Goal: Task Accomplishment & Management: Manage account settings

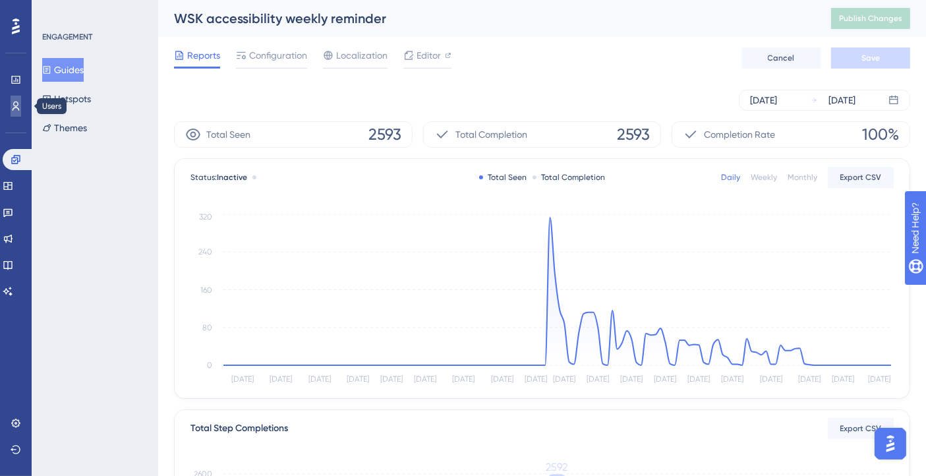
click at [14, 110] on icon at bounding box center [16, 106] width 11 height 11
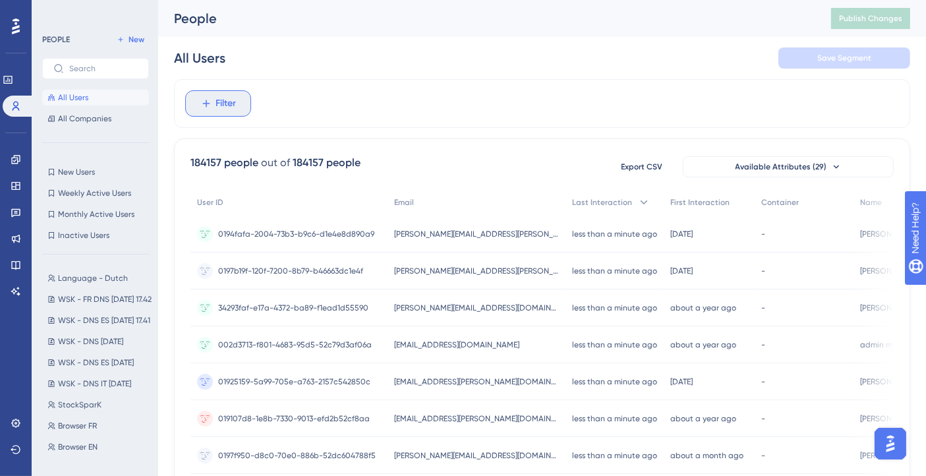
click at [221, 107] on span "Filter" at bounding box center [226, 104] width 20 height 16
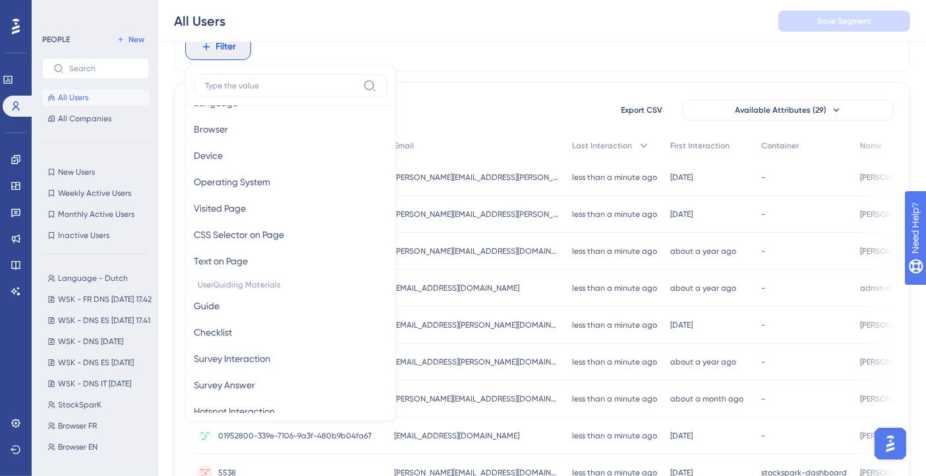
scroll to position [73, 0]
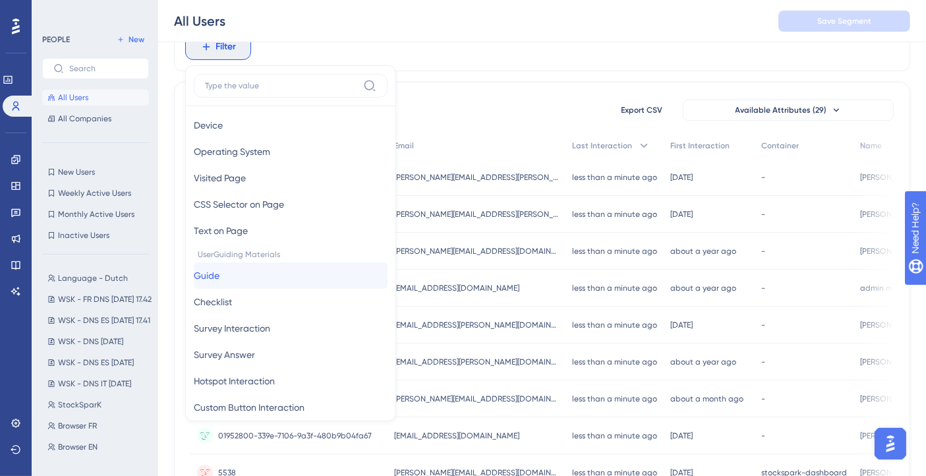
click at [246, 281] on button "Guide Guide" at bounding box center [291, 275] width 194 height 26
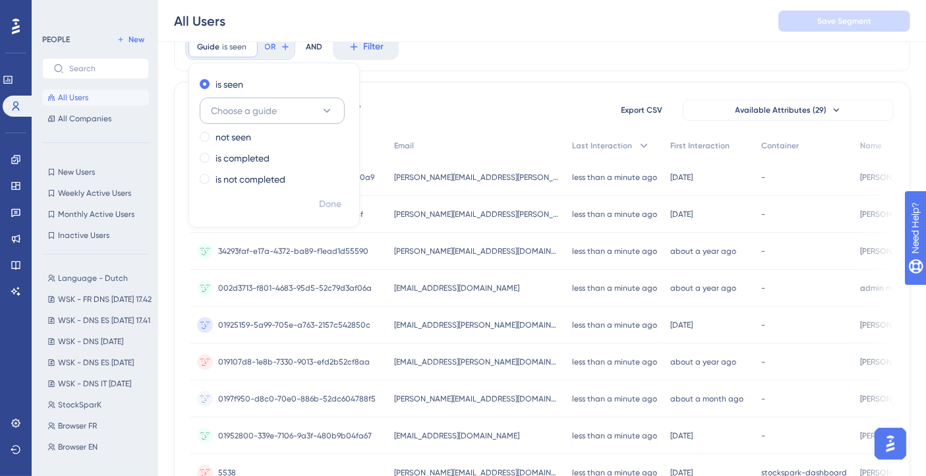
click at [271, 115] on span "Choose a guide" at bounding box center [244, 111] width 66 height 16
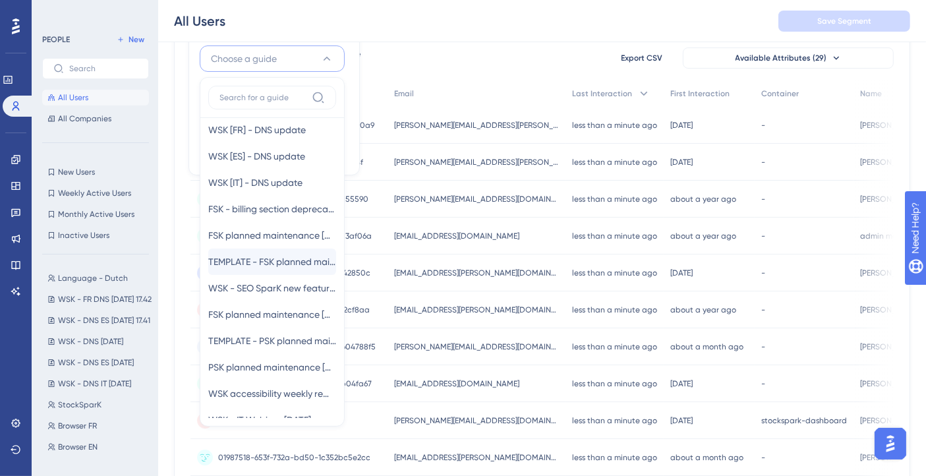
scroll to position [146, 0]
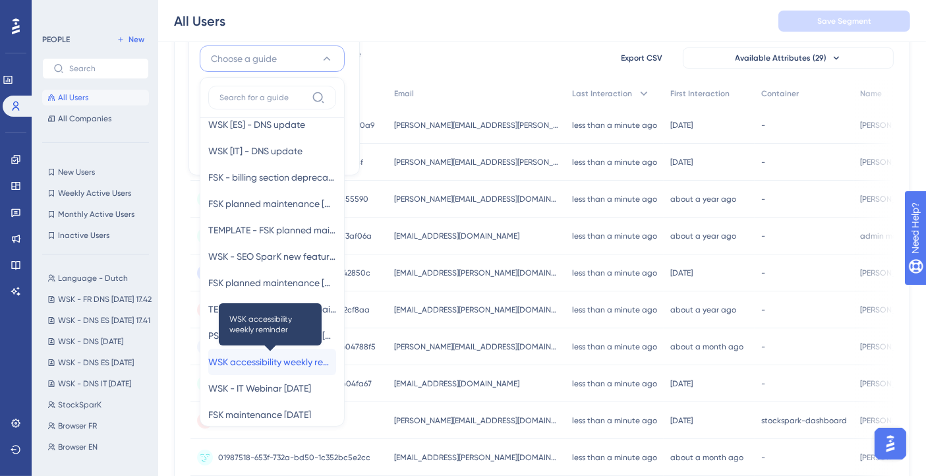
click at [281, 358] on span "WSK accessibility weekly reminder" at bounding box center [272, 362] width 128 height 16
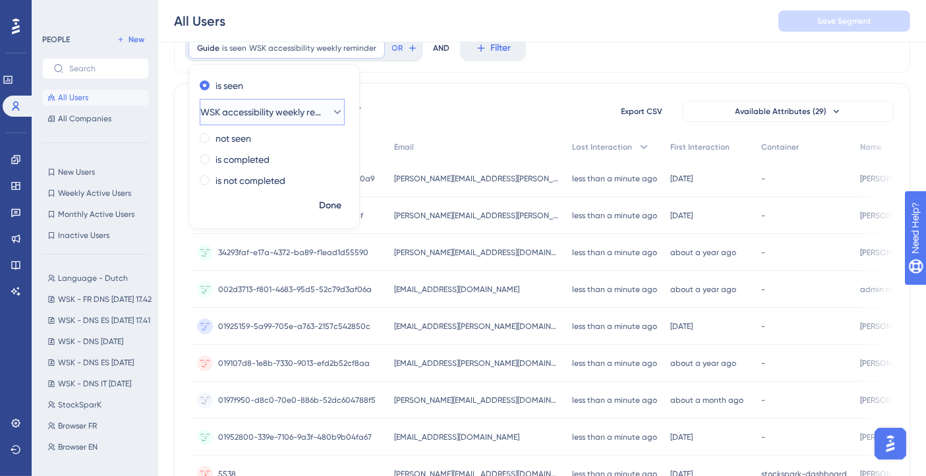
scroll to position [41, 0]
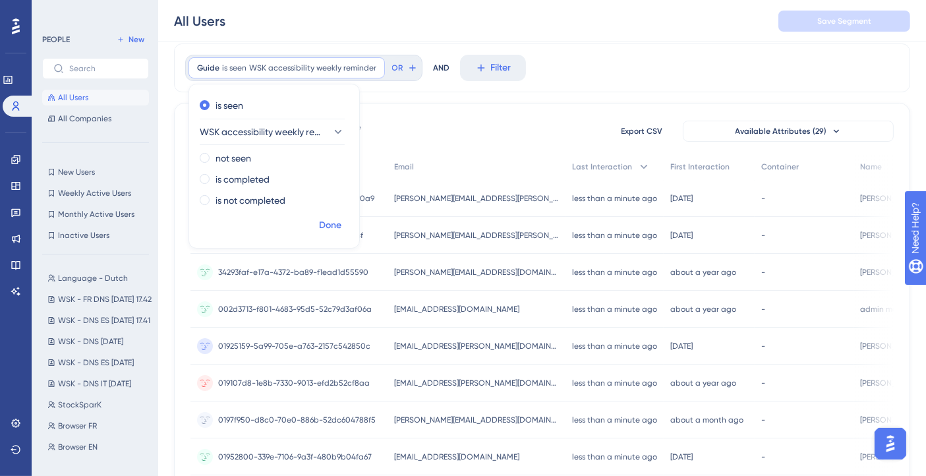
click at [331, 221] on span "Done" at bounding box center [330, 225] width 22 height 16
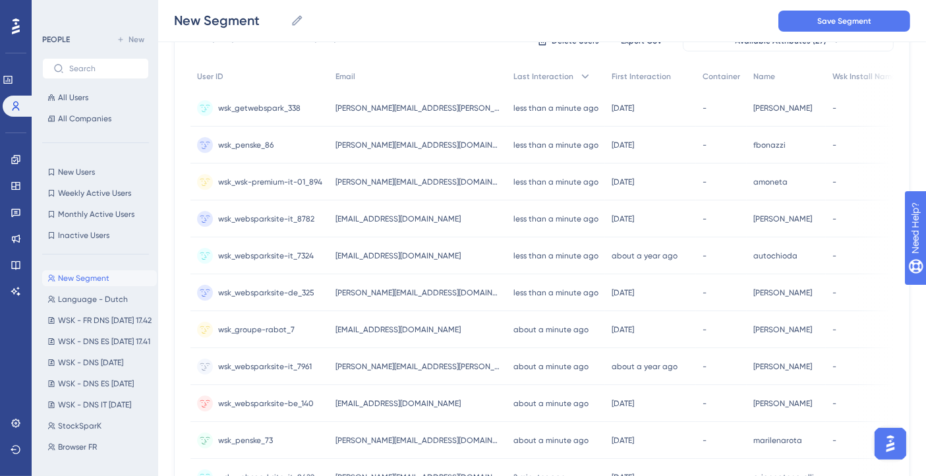
scroll to position [0, 0]
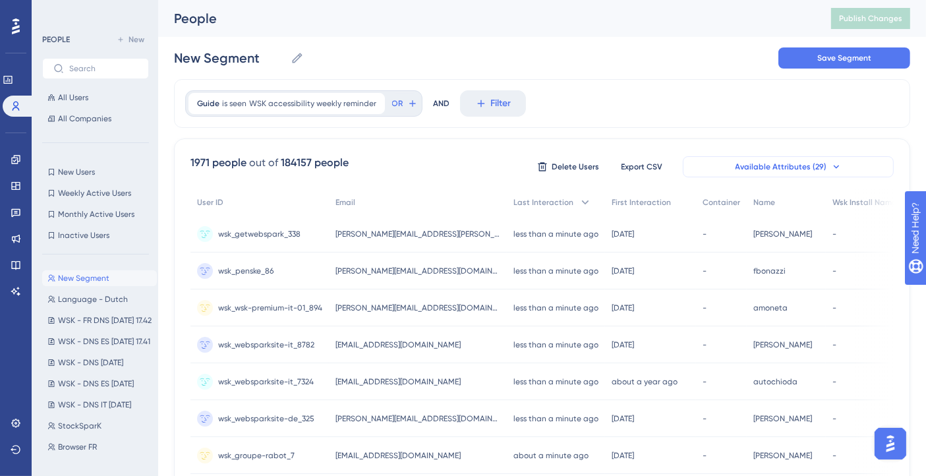
click at [777, 166] on span "Available Attributes (29)" at bounding box center [781, 166] width 92 height 11
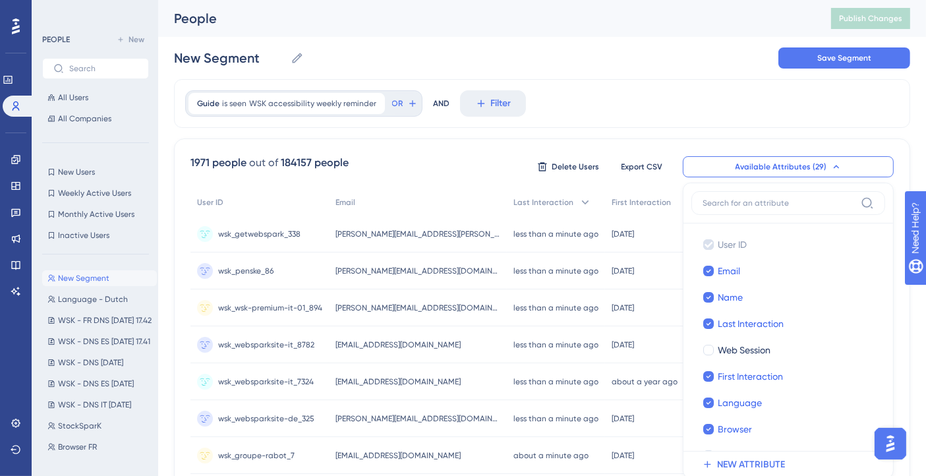
scroll to position [92, 0]
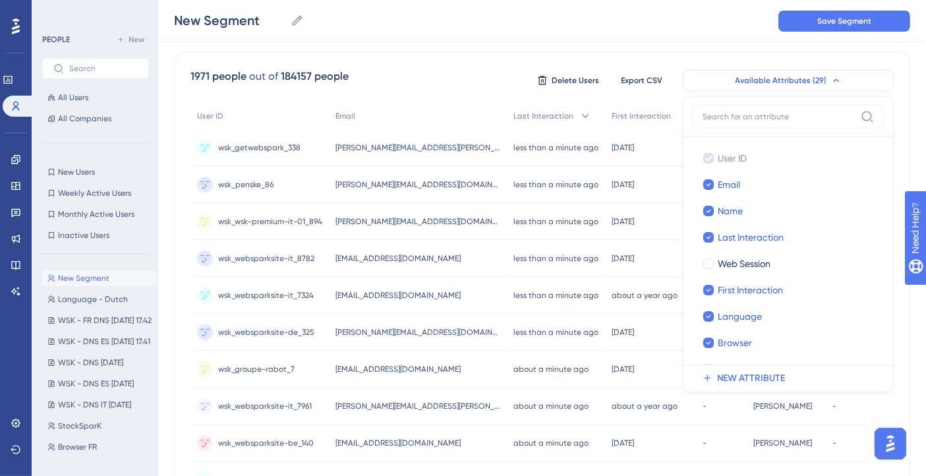
click at [831, 79] on icon at bounding box center [836, 80] width 11 height 11
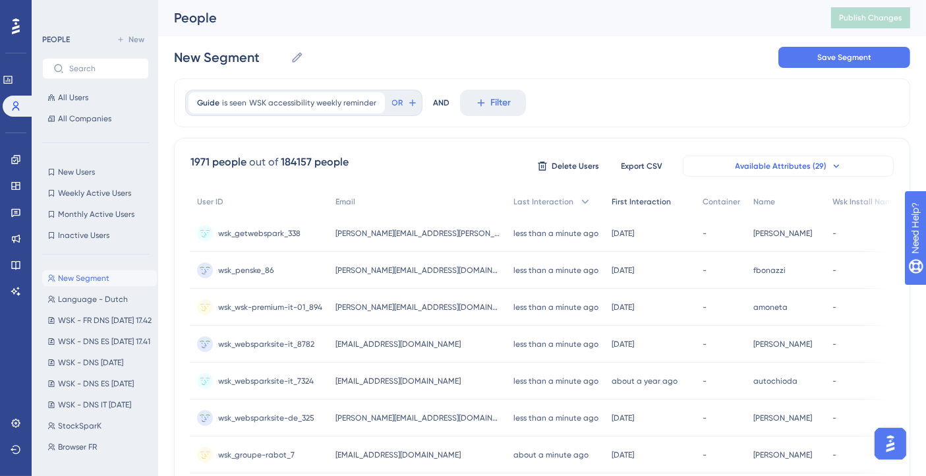
scroll to position [0, 0]
click at [78, 69] on input "text" at bounding box center [103, 68] width 69 height 9
paste input "[PERSON_NAME][EMAIL_ADDRESS][DOMAIN_NAME]"
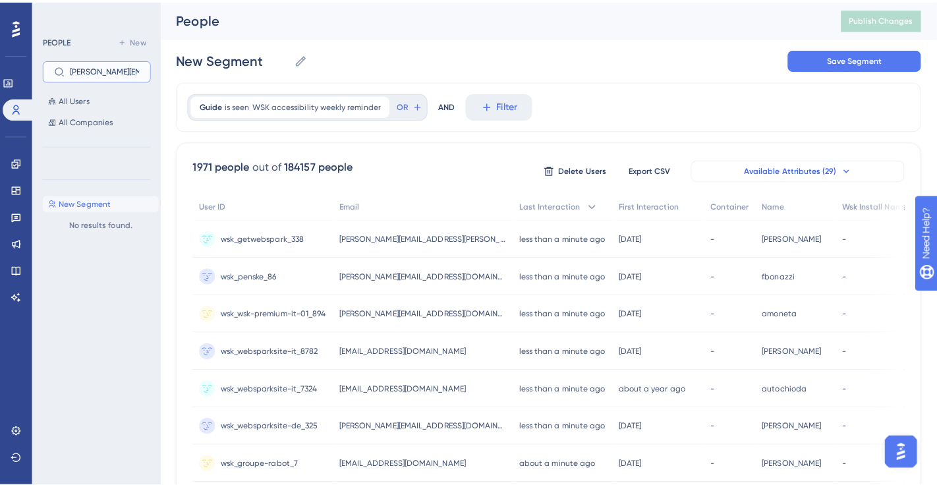
scroll to position [0, 41]
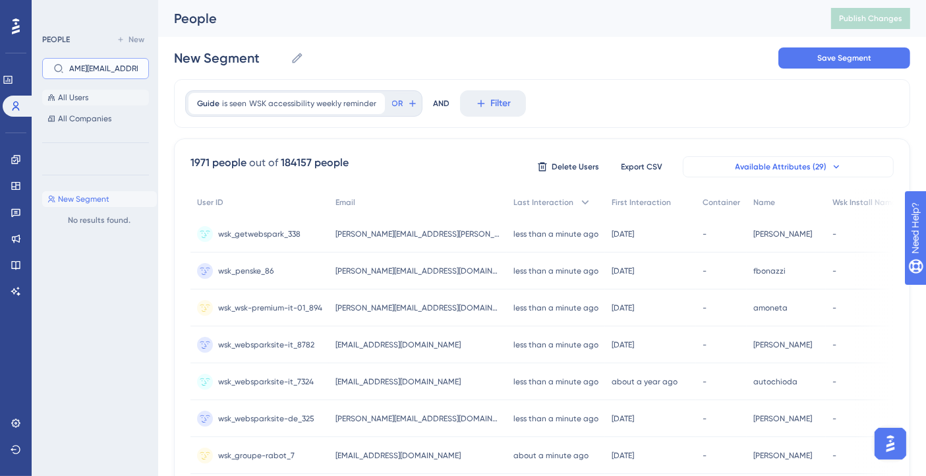
type input "[PERSON_NAME][EMAIL_ADDRESS][DOMAIN_NAME]"
click at [64, 100] on span "All Users" at bounding box center [73, 97] width 30 height 11
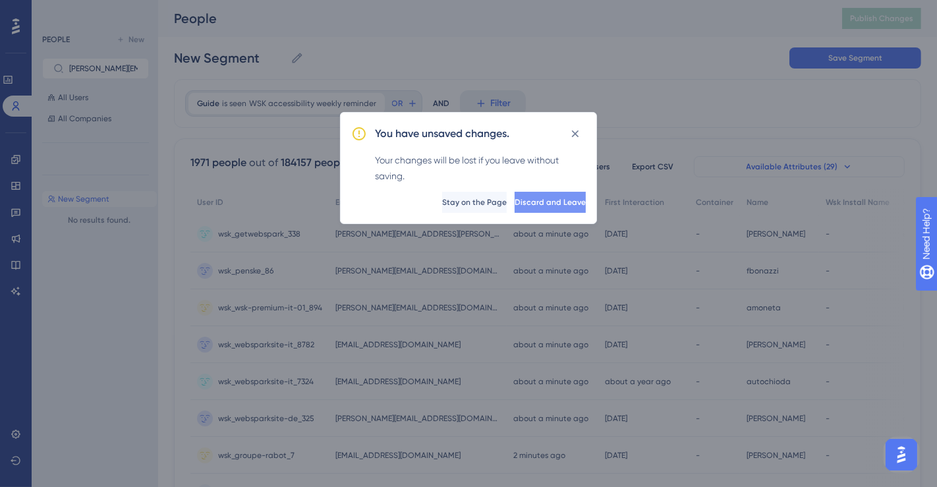
click at [514, 196] on button "Discard and Leave" at bounding box center [549, 202] width 71 height 21
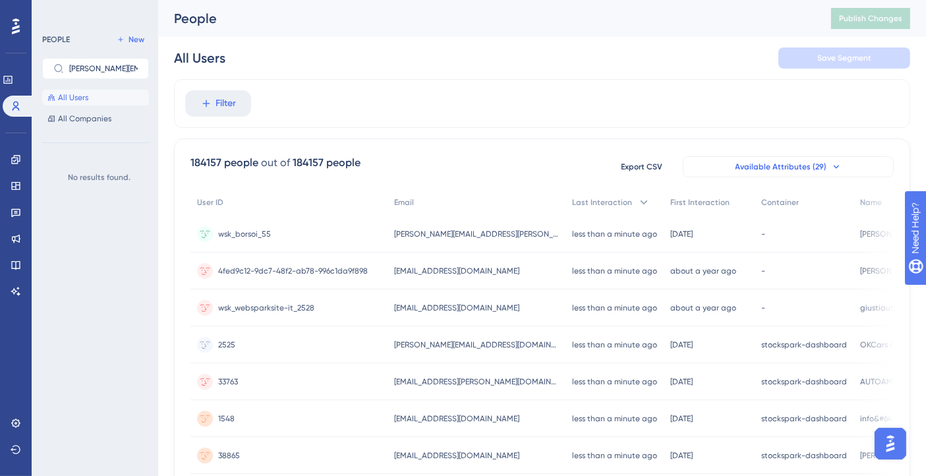
click at [70, 96] on span "All Users" at bounding box center [73, 97] width 30 height 11
click at [231, 104] on span "Filter" at bounding box center [226, 104] width 20 height 16
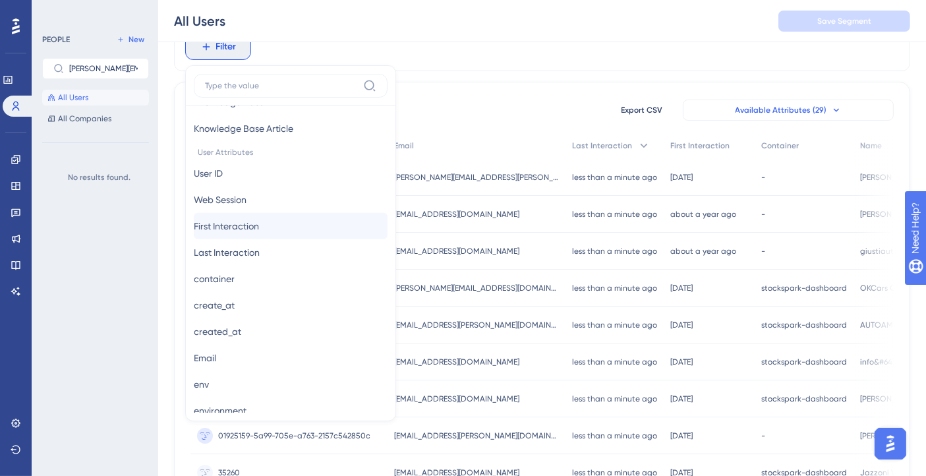
scroll to position [585, 0]
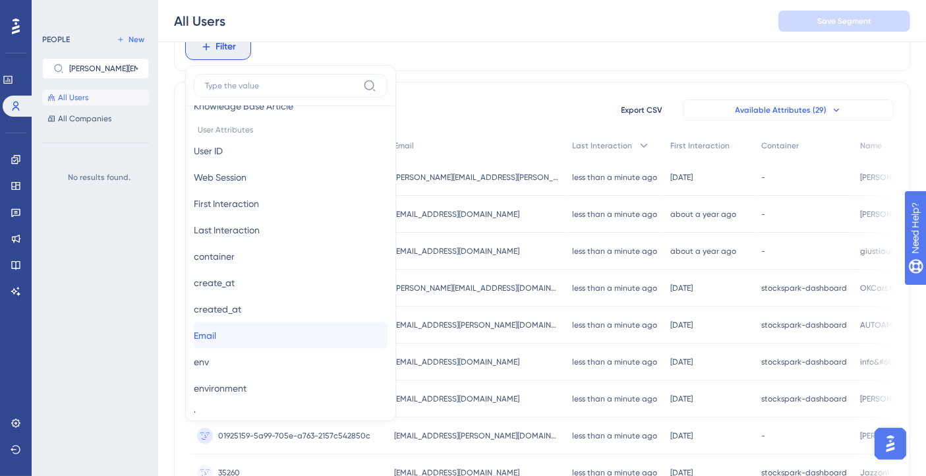
click at [212, 327] on span "Email" at bounding box center [205, 335] width 22 height 16
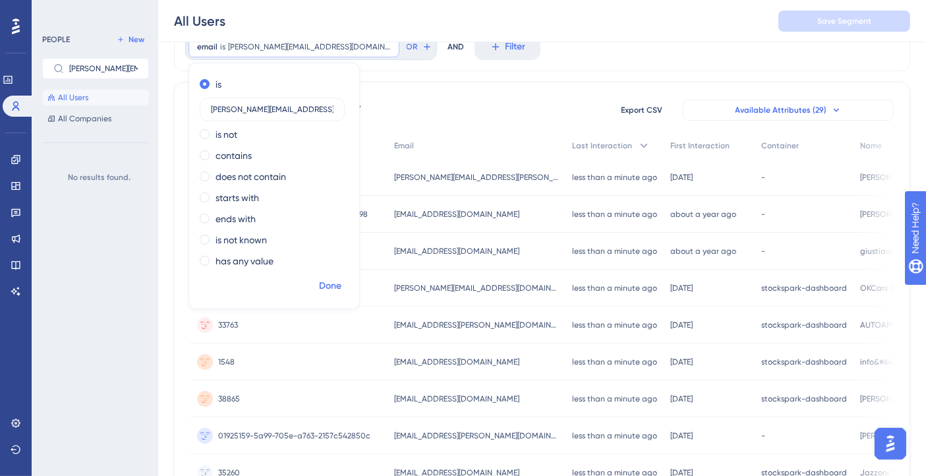
type input "[PERSON_NAME][EMAIL_ADDRESS][DOMAIN_NAME]"
click at [329, 284] on span "Done" at bounding box center [330, 286] width 22 height 16
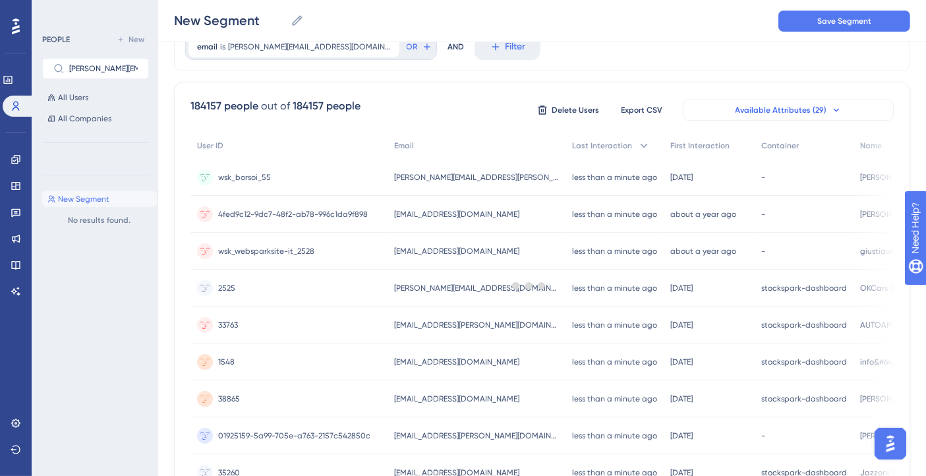
scroll to position [0, 0]
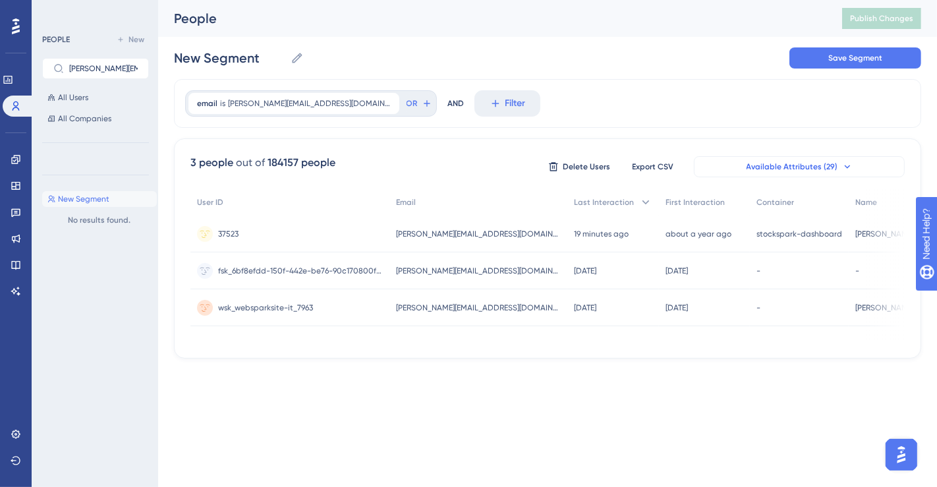
click at [407, 231] on span "[PERSON_NAME][EMAIL_ADDRESS][DOMAIN_NAME]" at bounding box center [478, 234] width 165 height 11
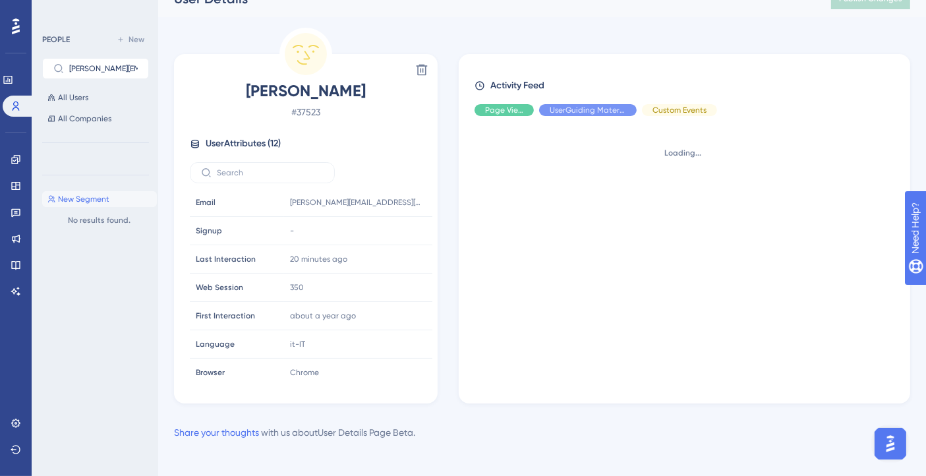
scroll to position [26, 0]
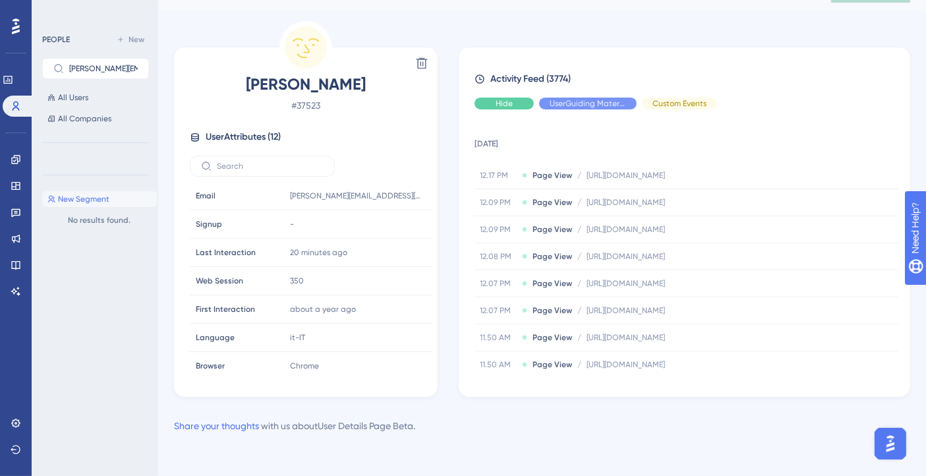
click at [523, 105] on div "Hide" at bounding box center [503, 103] width 59 height 12
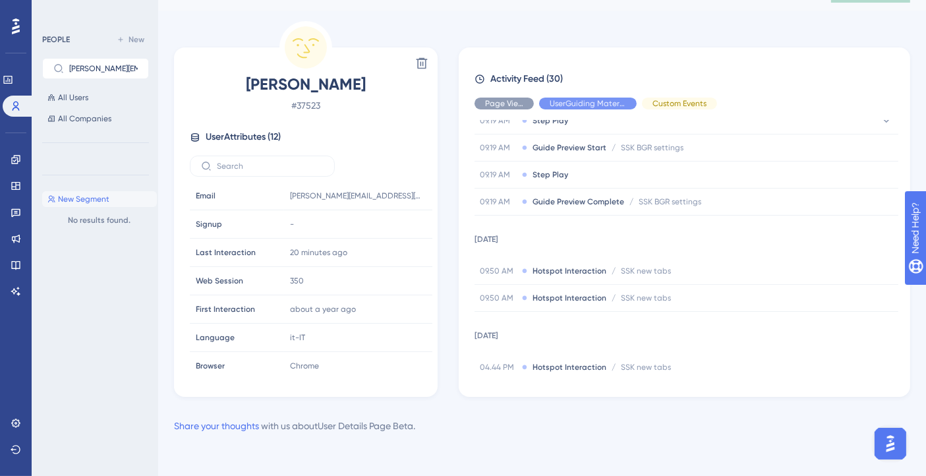
scroll to position [166, 0]
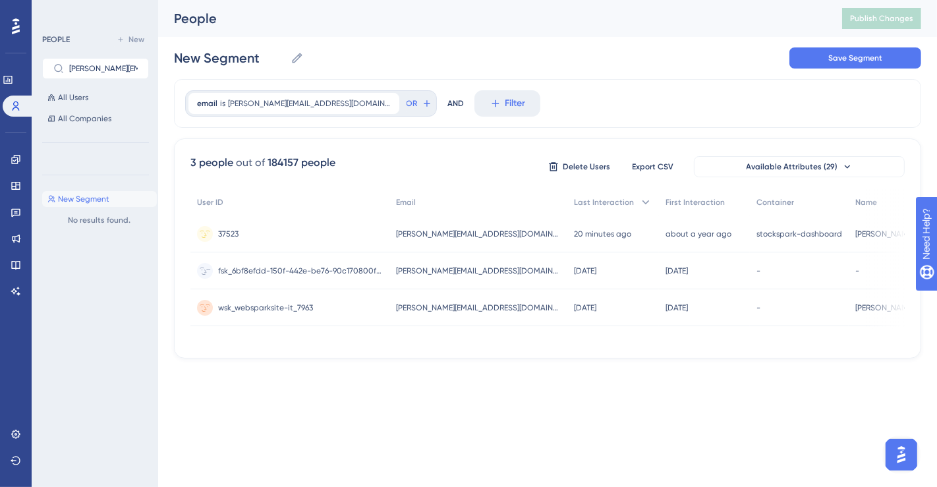
click at [447, 269] on span "[PERSON_NAME][EMAIL_ADDRESS][DOMAIN_NAME]" at bounding box center [478, 270] width 165 height 11
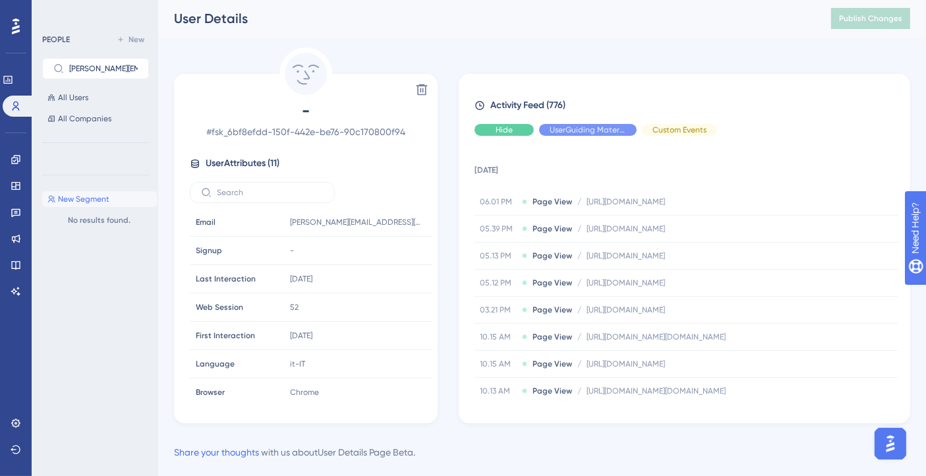
click at [493, 132] on div "Hide" at bounding box center [503, 130] width 59 height 12
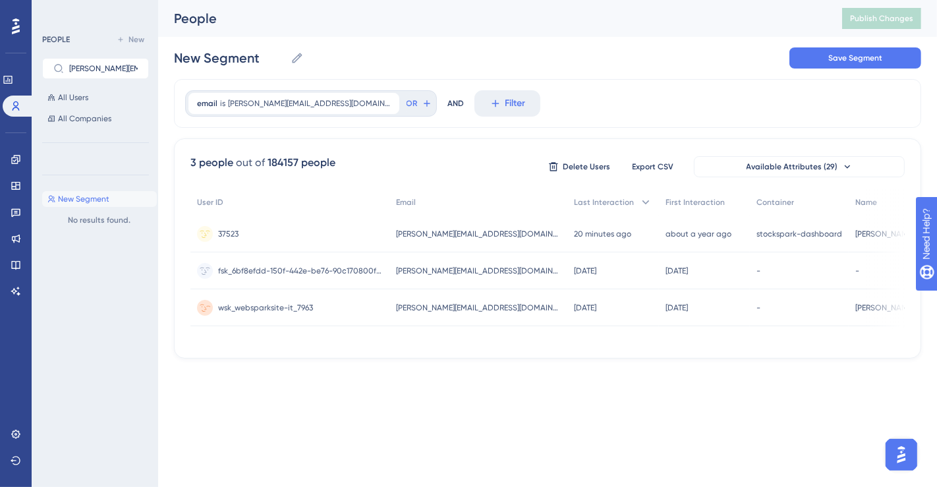
click at [265, 305] on span "wsk_websparksite-it_7963" at bounding box center [265, 307] width 95 height 11
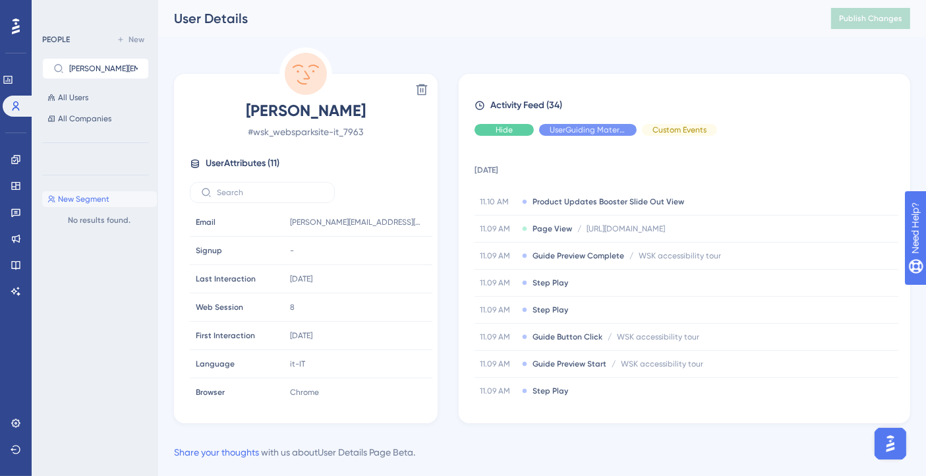
click at [505, 125] on span "Hide" at bounding box center [503, 130] width 17 height 11
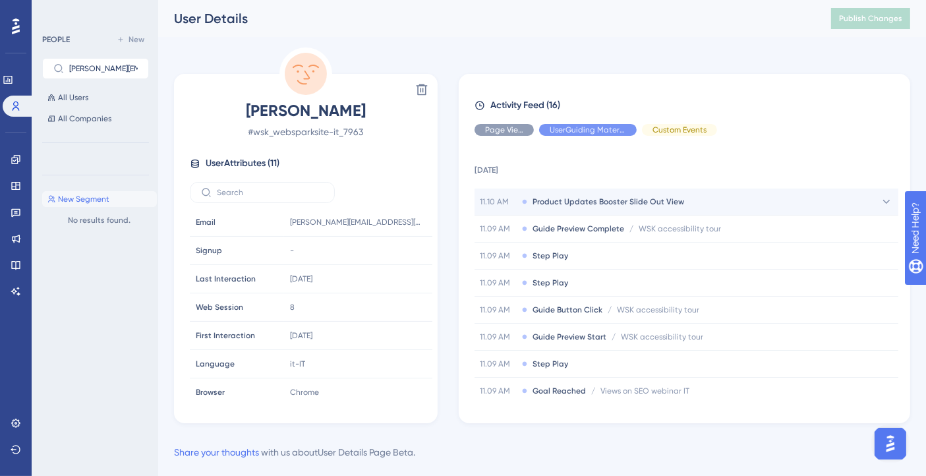
click at [566, 200] on span "Product Updates Booster Slide Out View" at bounding box center [608, 201] width 152 height 11
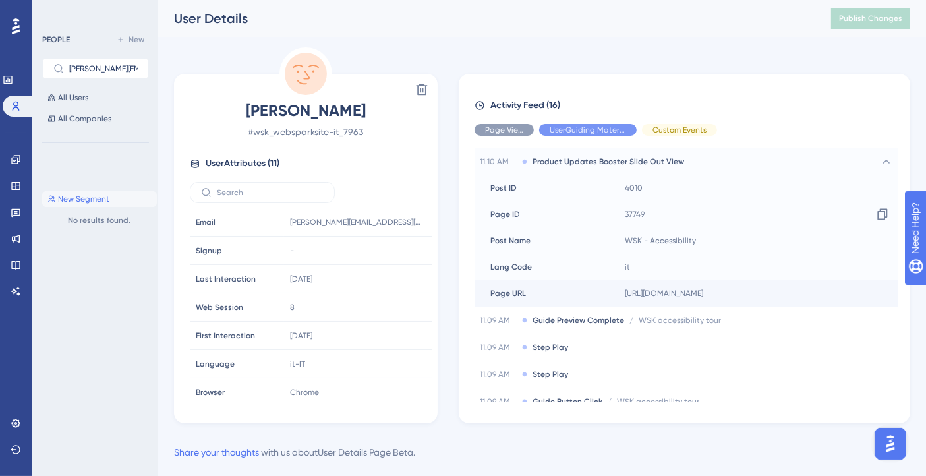
scroll to position [73, 0]
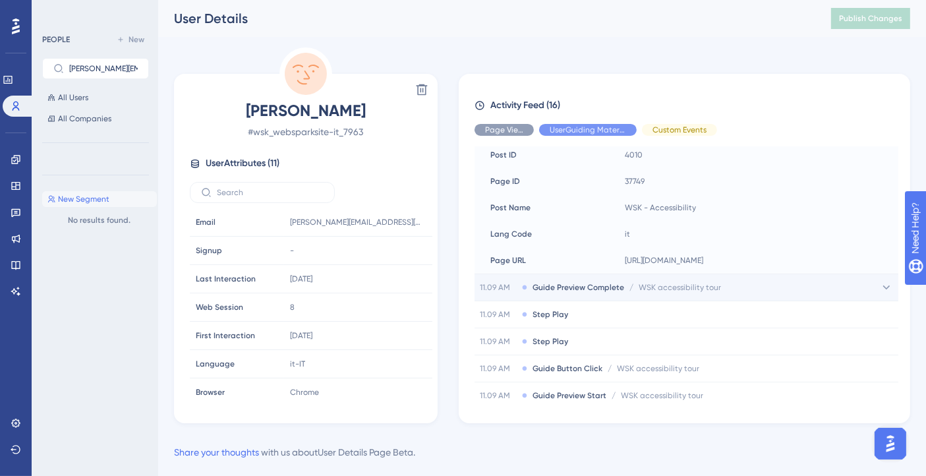
click at [577, 287] on span "Guide Preview Complete" at bounding box center [578, 287] width 92 height 11
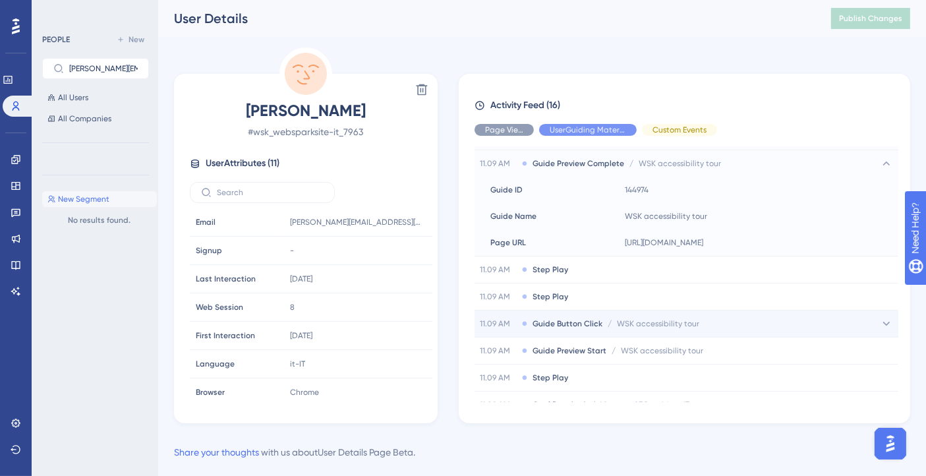
scroll to position [219, 0]
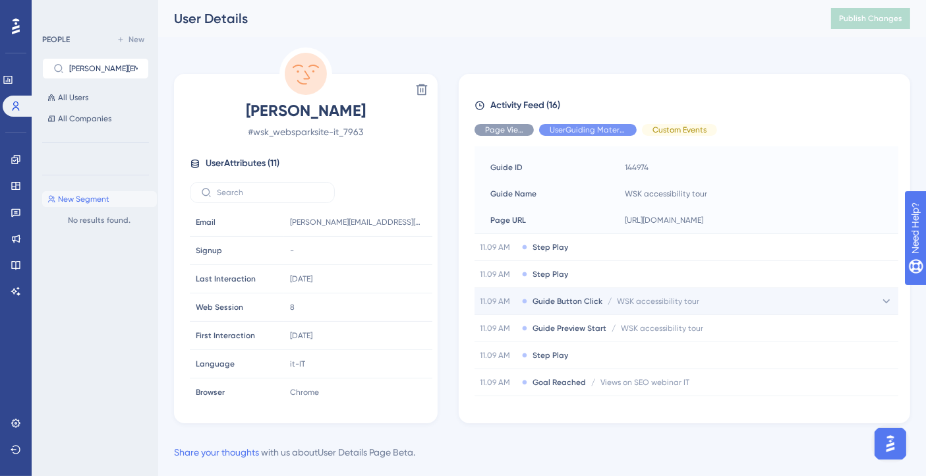
click at [578, 305] on span "Guide Button Click" at bounding box center [567, 301] width 70 height 11
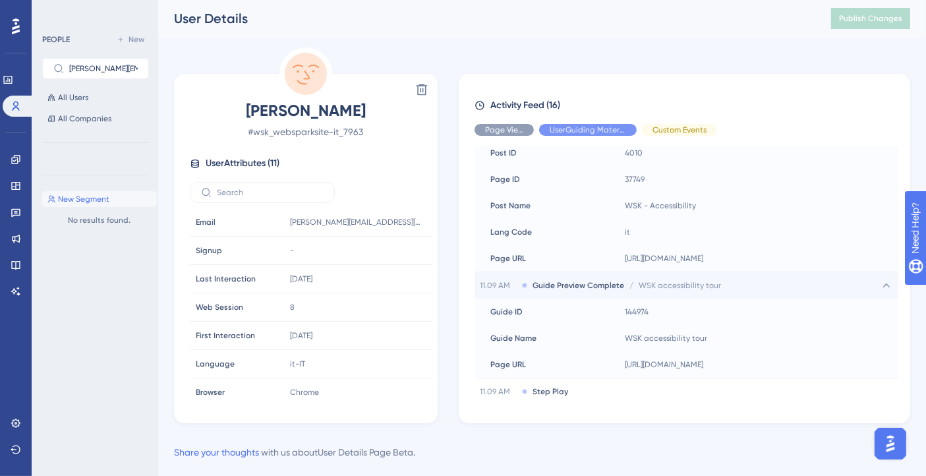
scroll to position [0, 0]
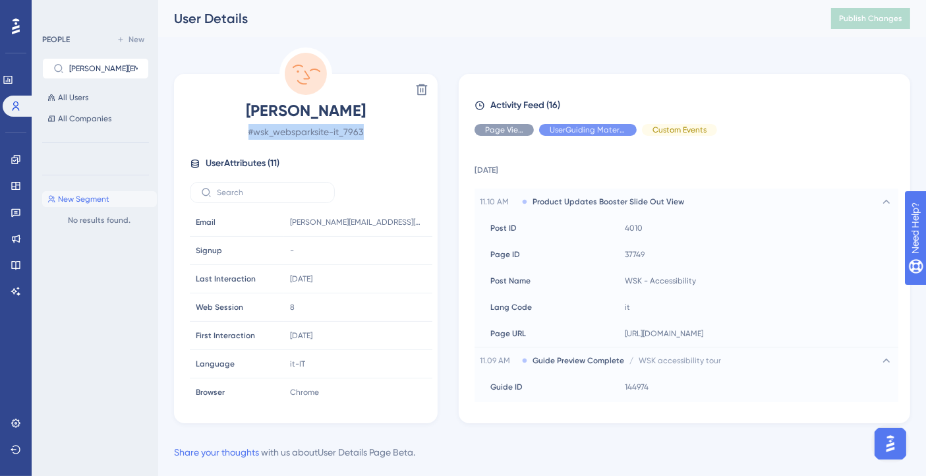
drag, startPoint x: 366, startPoint y: 131, endPoint x: 233, endPoint y: 130, distance: 132.4
click at [233, 130] on span "# wsk_websparksite-it_7963" at bounding box center [306, 132] width 232 height 16
copy span "# wsk_websparksite-it_7963"
click at [70, 96] on span "All Users" at bounding box center [73, 97] width 30 height 11
click at [13, 110] on icon at bounding box center [16, 106] width 11 height 11
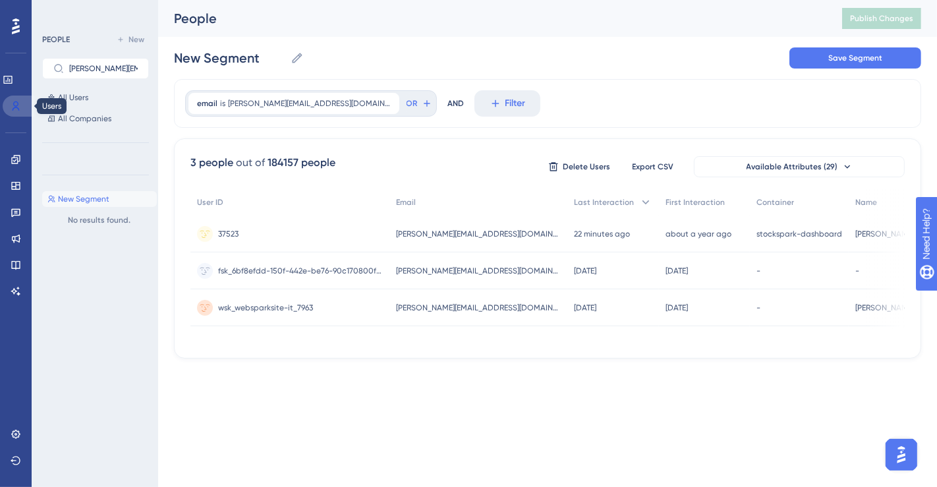
click at [11, 110] on icon at bounding box center [16, 106] width 11 height 11
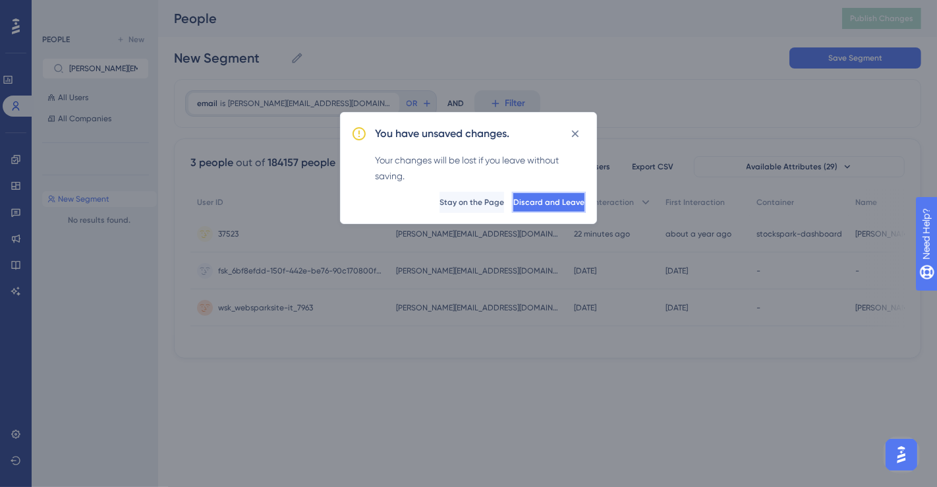
click at [521, 206] on span "Discard and Leave" at bounding box center [548, 202] width 71 height 11
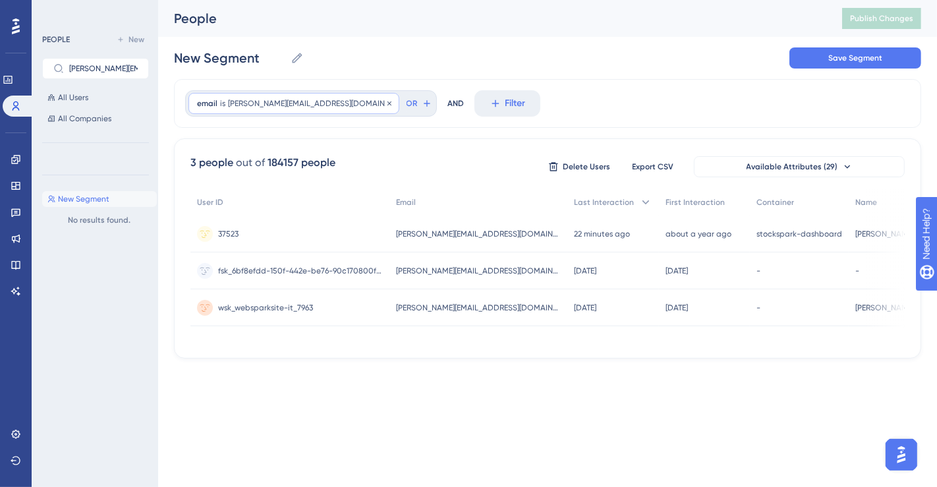
click at [306, 99] on span "[PERSON_NAME][EMAIL_ADDRESS][DOMAIN_NAME]" at bounding box center [309, 103] width 163 height 11
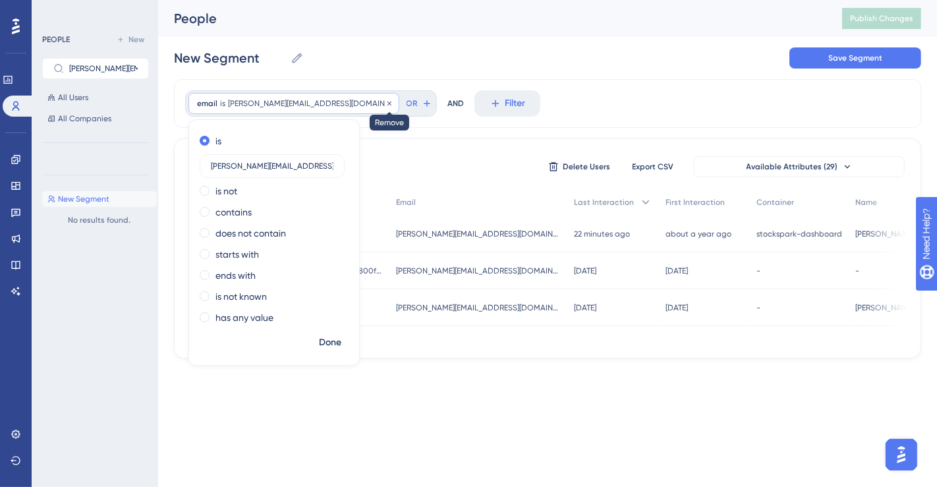
click at [385, 104] on icon at bounding box center [389, 103] width 8 height 8
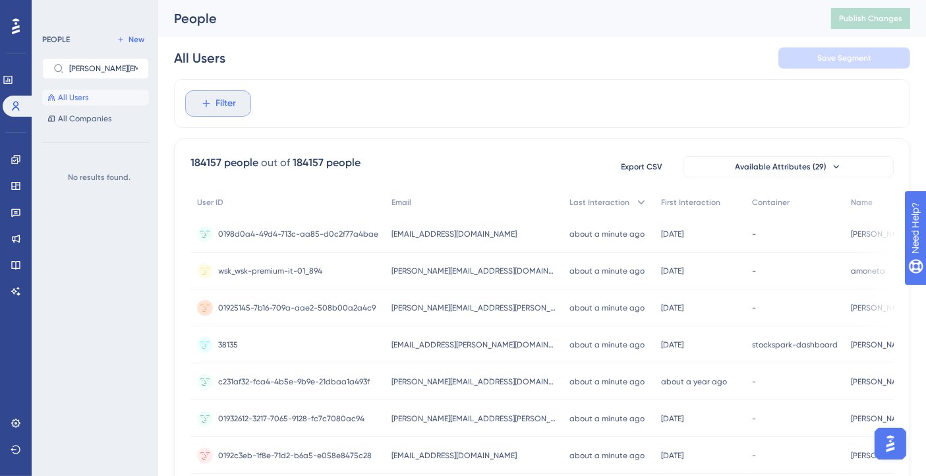
click at [217, 104] on span "Filter" at bounding box center [226, 104] width 20 height 16
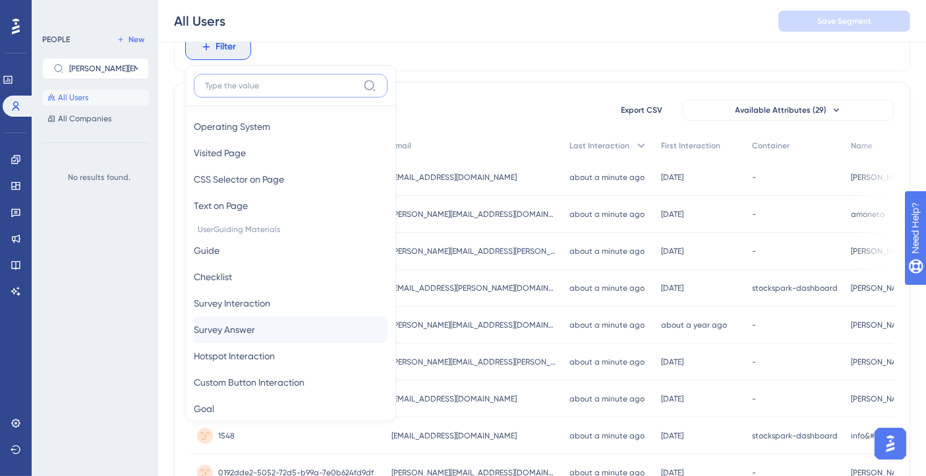
scroll to position [146, 0]
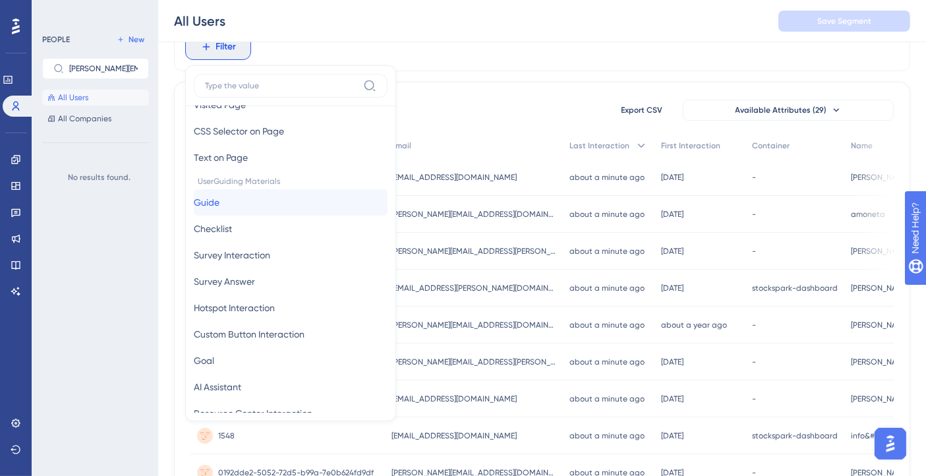
click at [234, 208] on button "Guide Guide" at bounding box center [291, 202] width 194 height 26
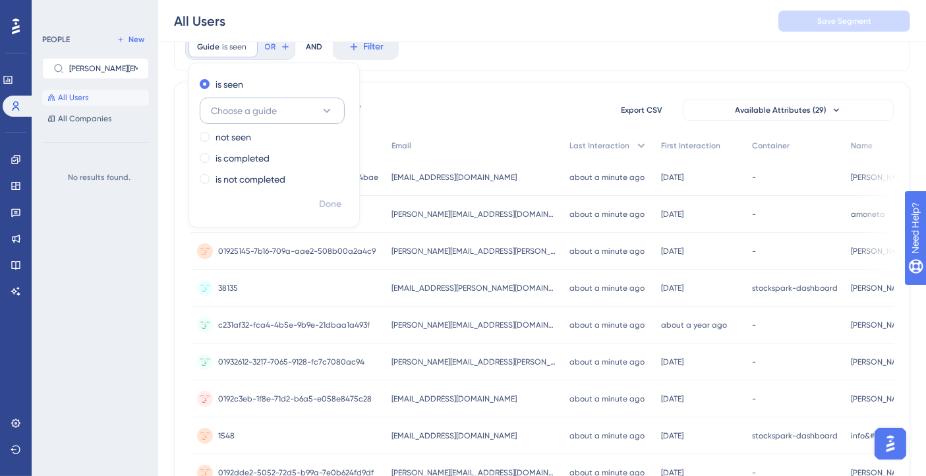
click at [264, 106] on span "Choose a guide" at bounding box center [244, 111] width 66 height 16
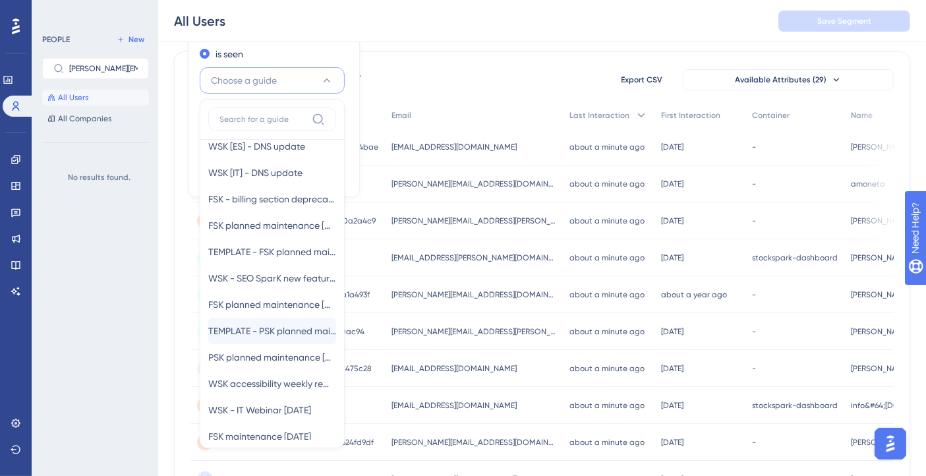
scroll to position [219, 0]
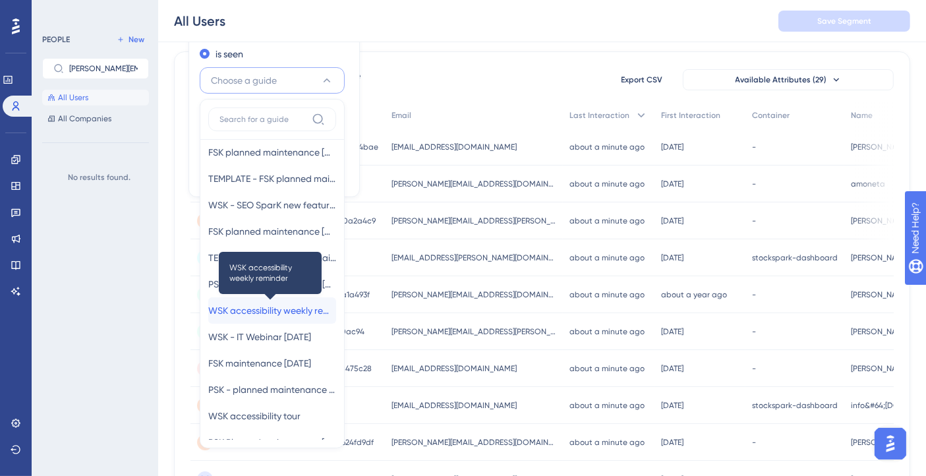
click at [267, 309] on span "WSK accessibility weekly reminder" at bounding box center [272, 310] width 128 height 16
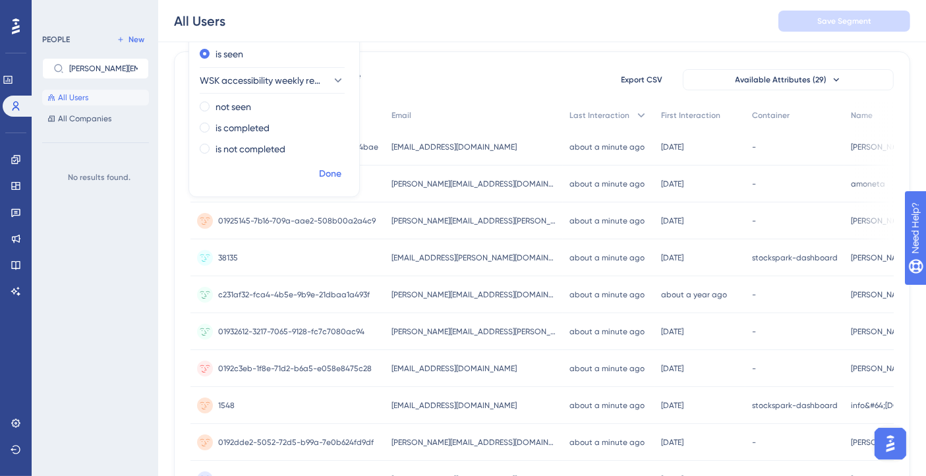
click at [334, 171] on span "Done" at bounding box center [330, 174] width 22 height 16
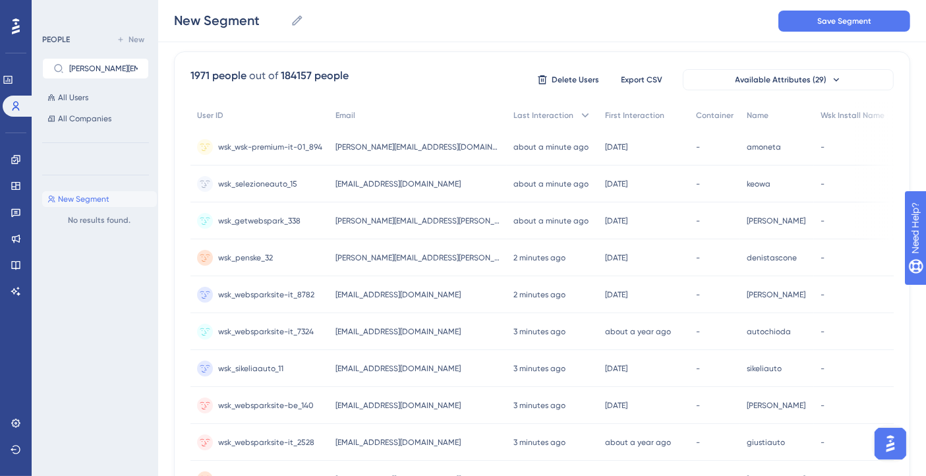
scroll to position [0, 0]
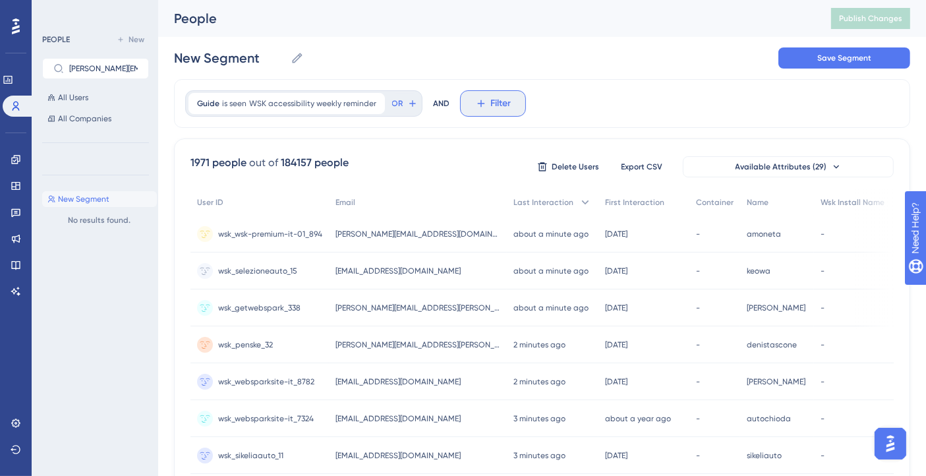
click at [491, 102] on span "Filter" at bounding box center [501, 104] width 20 height 16
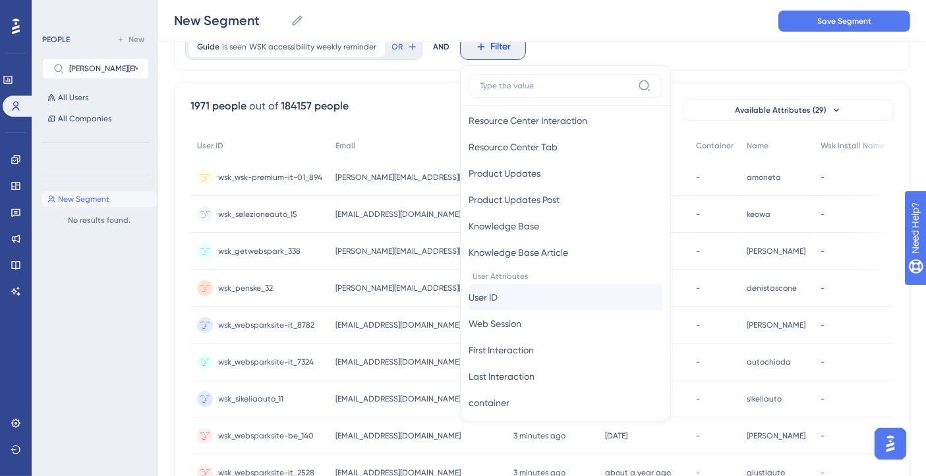
scroll to position [512, 0]
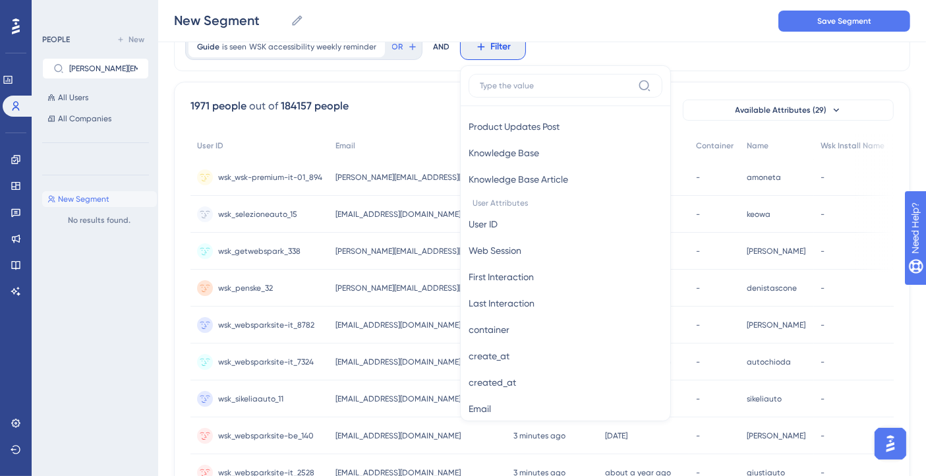
click at [495, 412] on div "Browser Attributes Language Language Browser Browser Device Device Operating Sy…" at bounding box center [565, 243] width 211 height 356
click at [497, 410] on button "Email Email" at bounding box center [565, 408] width 194 height 26
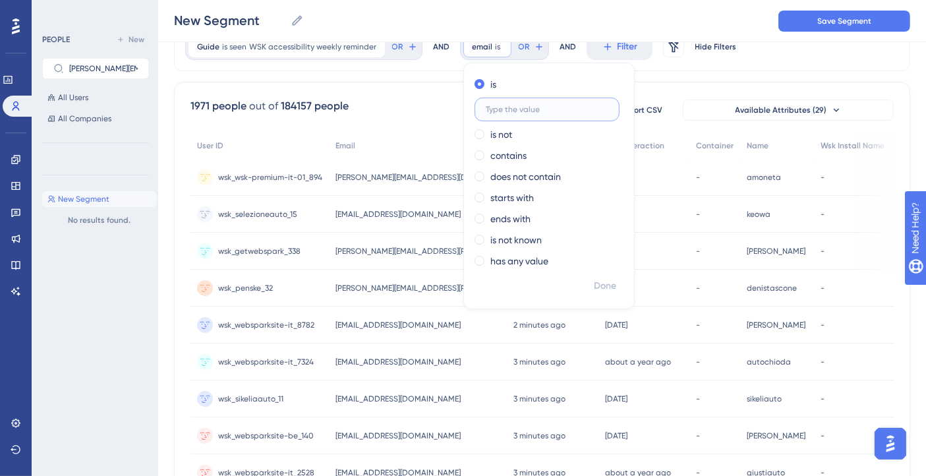
click at [501, 110] on input "text" at bounding box center [546, 109] width 123 height 9
paste input "[PERSON_NAME][EMAIL_ADDRESS][DOMAIN_NAME]"
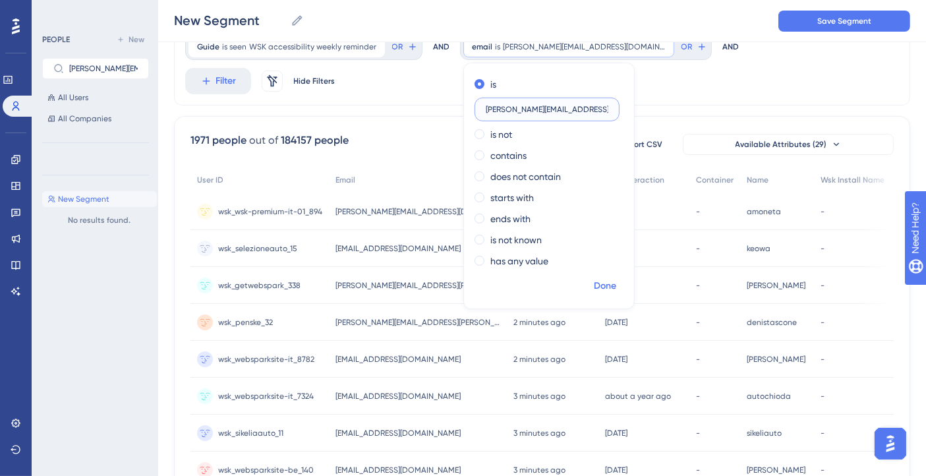
type input "[PERSON_NAME][EMAIL_ADDRESS][DOMAIN_NAME]"
click at [594, 289] on span "Done" at bounding box center [605, 286] width 22 height 16
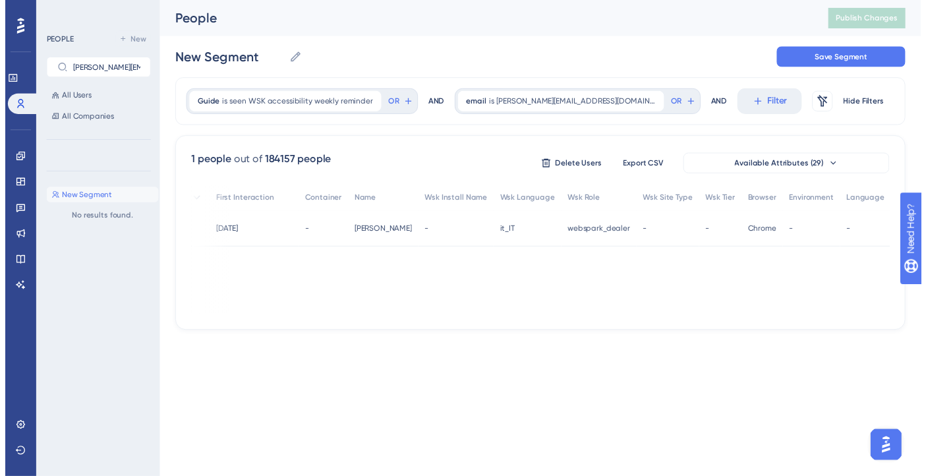
scroll to position [0, 0]
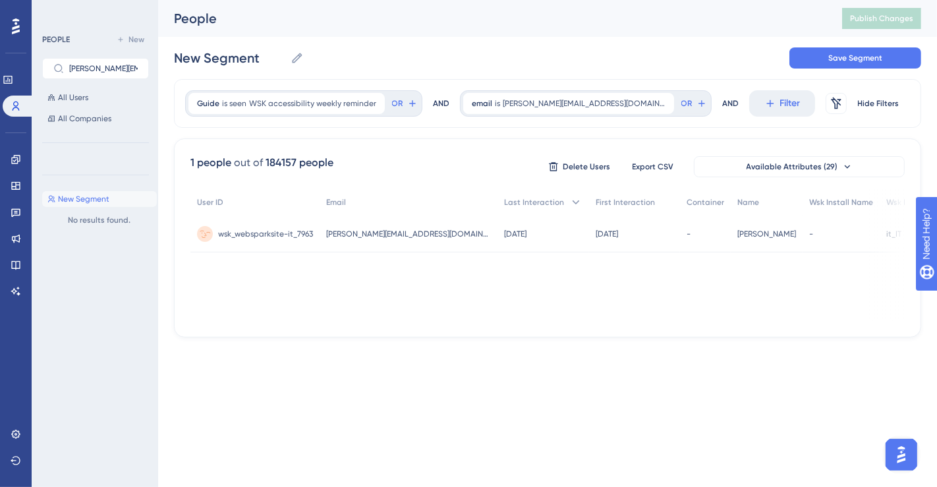
click at [267, 229] on span "wsk_websparksite-it_7963" at bounding box center [265, 234] width 95 height 11
